Goal: Transaction & Acquisition: Purchase product/service

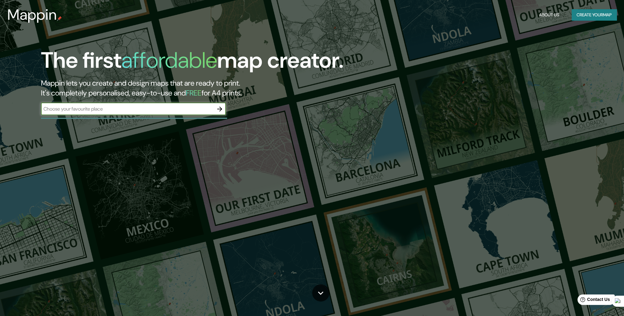
click at [142, 106] on input "text" at bounding box center [127, 108] width 173 height 7
click at [583, 15] on button "Create your map" at bounding box center [594, 14] width 45 height 11
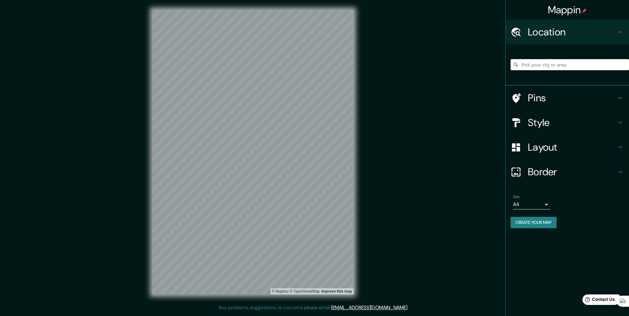
click at [551, 64] on input "Pick your city or area" at bounding box center [569, 64] width 118 height 11
click at [544, 59] on div at bounding box center [569, 64] width 118 height 31
click at [543, 66] on input "Pick your city or area" at bounding box center [569, 64] width 118 height 11
paste input "[STREET_ADDRESS][PERSON_NAME]"
type input "[STREET_ADDRESS][PERSON_NAME]"
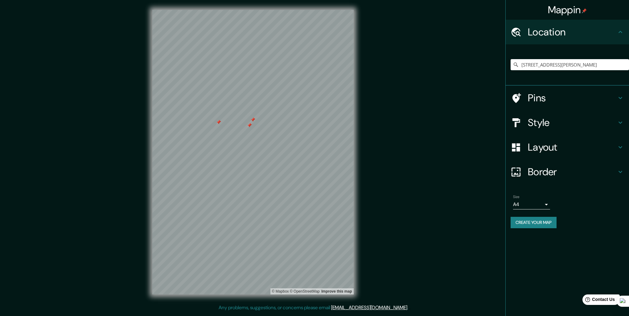
click at [250, 125] on div at bounding box center [249, 125] width 5 height 5
click at [253, 119] on div at bounding box center [252, 119] width 5 height 5
click at [218, 124] on div at bounding box center [218, 122] width 5 height 5
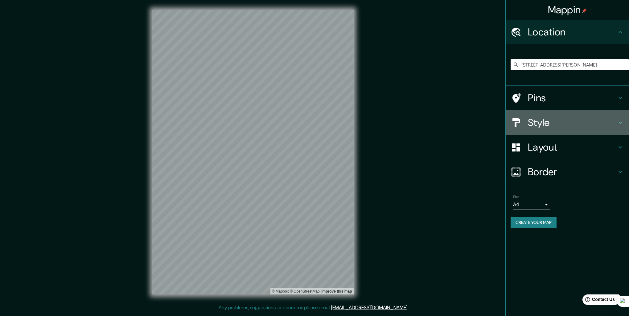
click at [551, 125] on h4 "Style" at bounding box center [572, 122] width 89 height 12
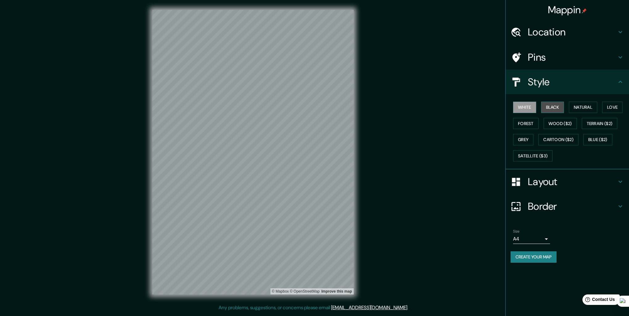
click at [558, 110] on button "Black" at bounding box center [552, 107] width 23 height 11
drag, startPoint x: 583, startPoint y: 100, endPoint x: 584, endPoint y: 104, distance: 3.1
click at [584, 100] on div "White Black Natural Love Forest Wood ($2) Terrain ($2) Grey Cartoon ($2) Blue (…" at bounding box center [569, 131] width 118 height 65
click at [584, 104] on button "Natural" at bounding box center [583, 107] width 28 height 11
click at [618, 110] on button "Love" at bounding box center [612, 107] width 20 height 11
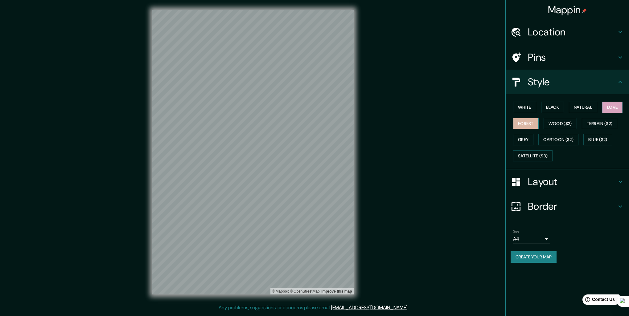
click at [528, 125] on button "Forest" at bounding box center [526, 123] width 26 height 11
click at [555, 123] on button "Wood ($2)" at bounding box center [559, 123] width 33 height 11
click at [595, 121] on button "Terrain ($2)" at bounding box center [599, 123] width 36 height 11
click at [568, 124] on button "Wood ($2)" at bounding box center [559, 123] width 33 height 11
click at [525, 156] on button "Satellite ($3)" at bounding box center [532, 155] width 39 height 11
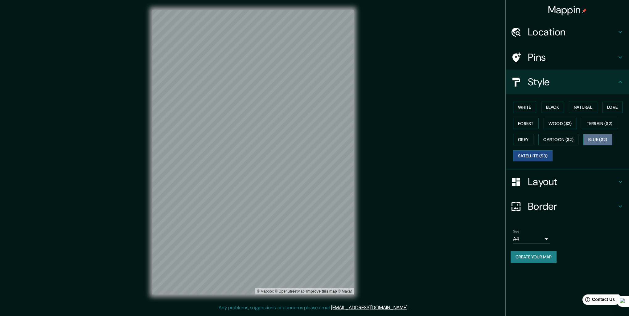
click at [595, 139] on button "Blue ($2)" at bounding box center [597, 139] width 29 height 11
click at [558, 140] on button "Cartoon ($2)" at bounding box center [558, 139] width 40 height 11
click at [524, 136] on button "Grey" at bounding box center [523, 139] width 20 height 11
click at [602, 119] on button "Terrain ($2)" at bounding box center [599, 123] width 36 height 11
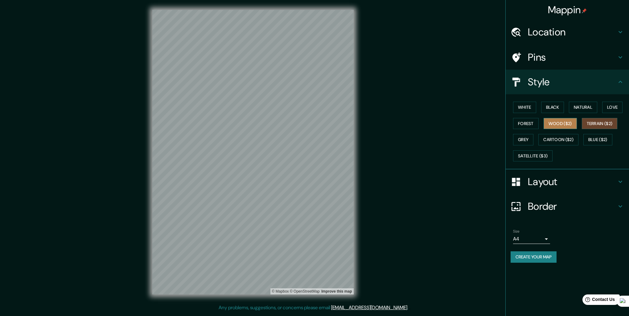
click at [566, 119] on button "Wood ($2)" at bounding box center [559, 123] width 33 height 11
click at [526, 122] on button "Forest" at bounding box center [526, 123] width 26 height 11
click at [530, 103] on button "White" at bounding box center [524, 107] width 23 height 11
click at [562, 105] on button "Black" at bounding box center [552, 107] width 23 height 11
click at [581, 105] on button "Natural" at bounding box center [583, 107] width 28 height 11
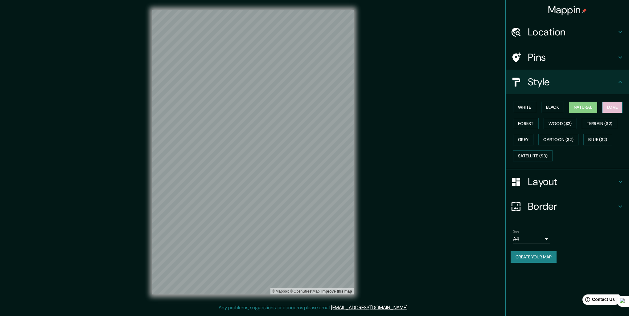
click at [613, 107] on button "Love" at bounding box center [612, 107] width 20 height 11
click at [540, 124] on div "White Black Natural Love Forest Wood ($2) Terrain ($2) Grey Cartoon ($2) Blue (…" at bounding box center [569, 131] width 118 height 65
click at [533, 124] on button "Forest" at bounding box center [526, 123] width 26 height 11
click at [565, 124] on button "Wood ($2)" at bounding box center [559, 123] width 33 height 11
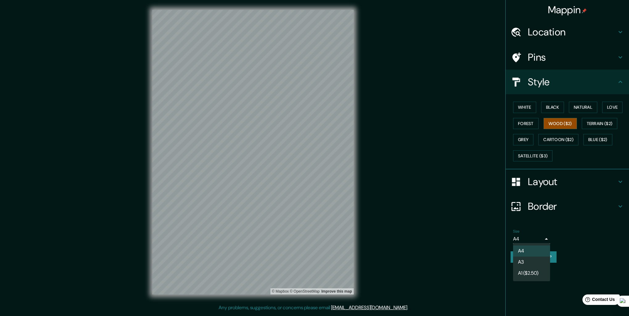
click at [546, 237] on body "Mappin Location Carrera 39 2-36, [GEOGRAPHIC_DATA][PERSON_NAME], [GEOGRAPHIC_DA…" at bounding box center [314, 158] width 629 height 316
click at [546, 237] on div at bounding box center [314, 158] width 629 height 316
click at [543, 237] on body "Mappin Location Carrera 39 2-36, [GEOGRAPHIC_DATA][PERSON_NAME], [GEOGRAPHIC_DA…" at bounding box center [314, 158] width 629 height 316
click at [543, 237] on div at bounding box center [314, 158] width 629 height 316
